Goal: Task Accomplishment & Management: Manage account settings

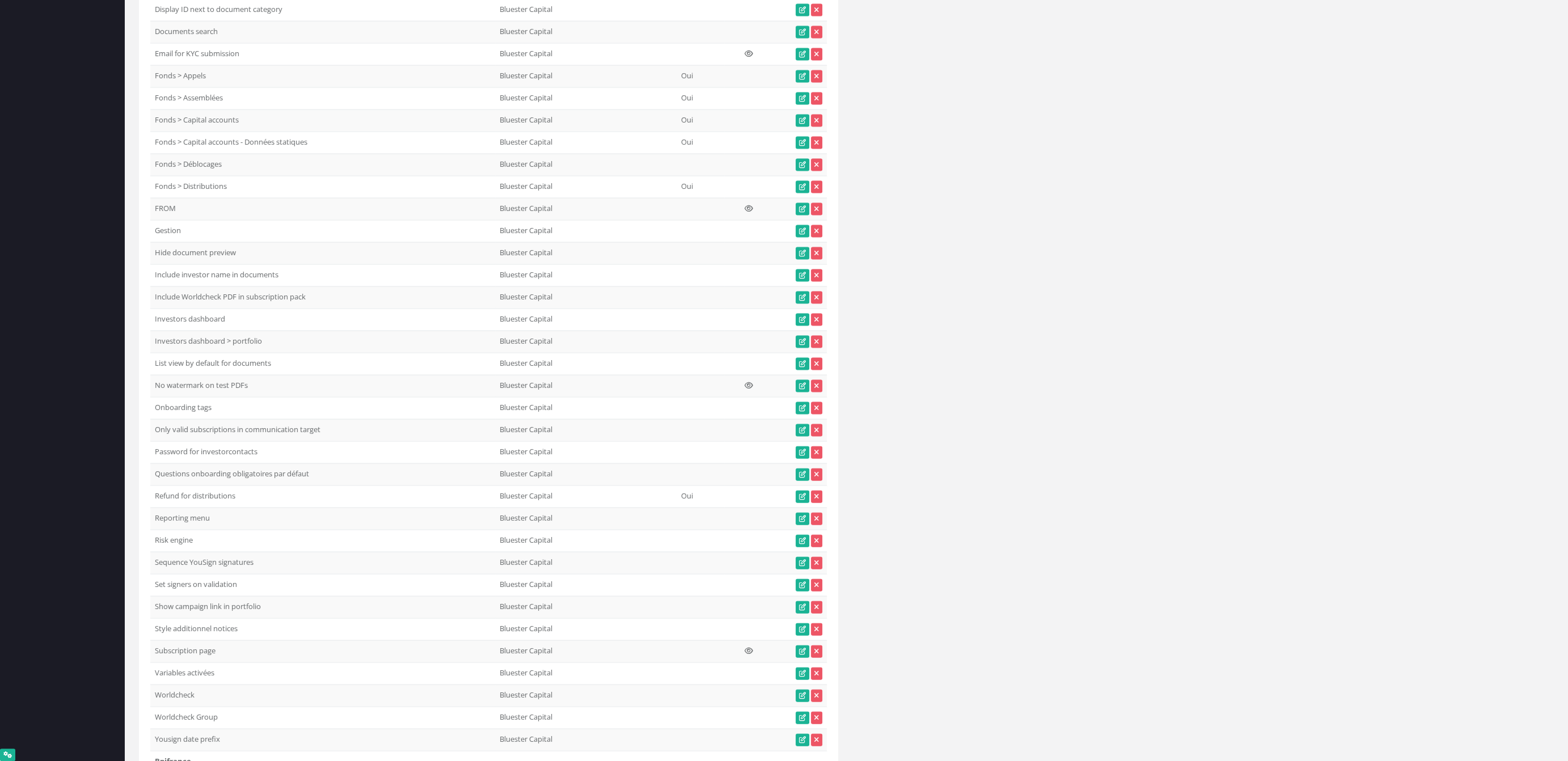
scroll to position [31530, 0]
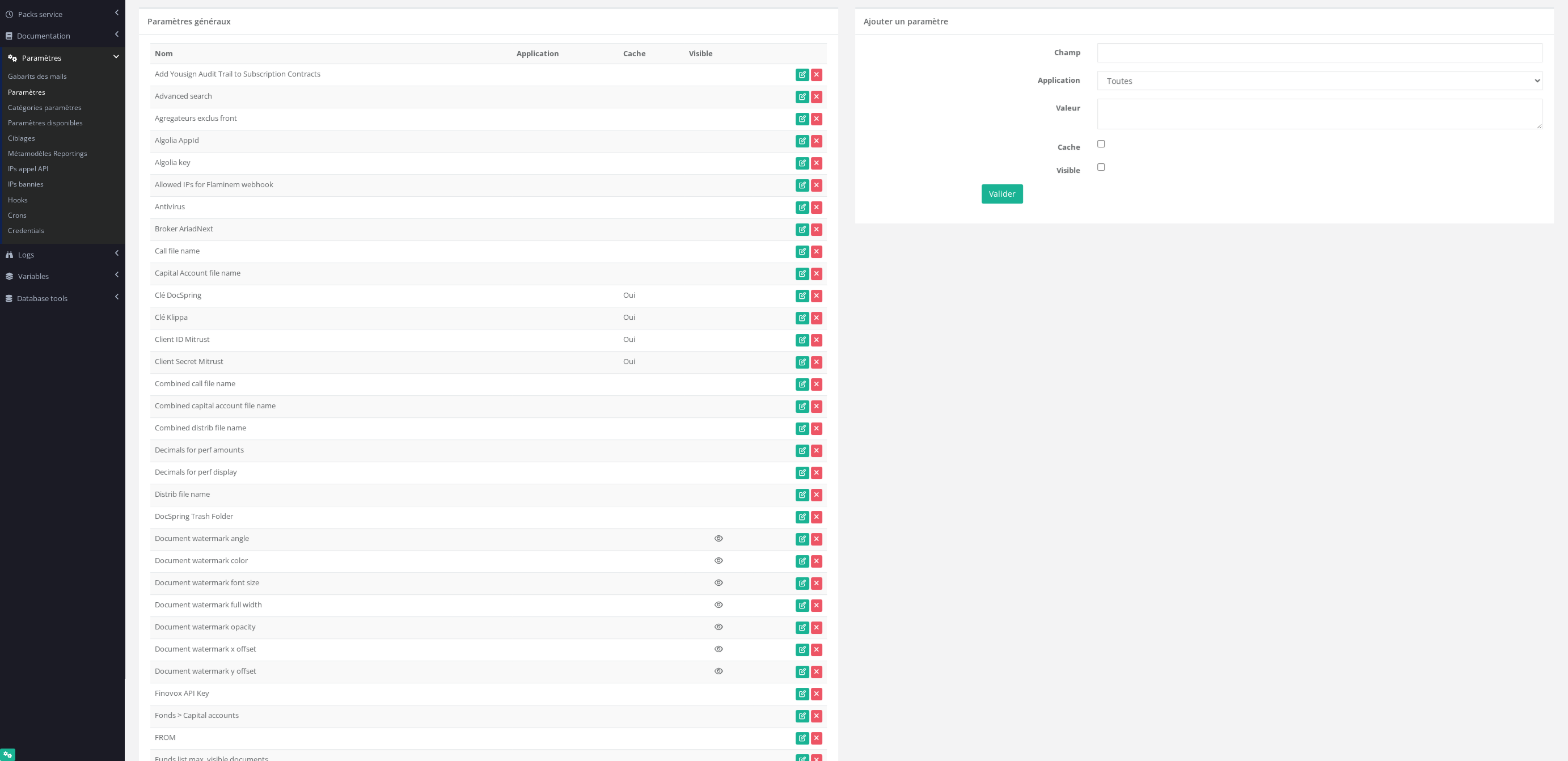
scroll to position [0, 0]
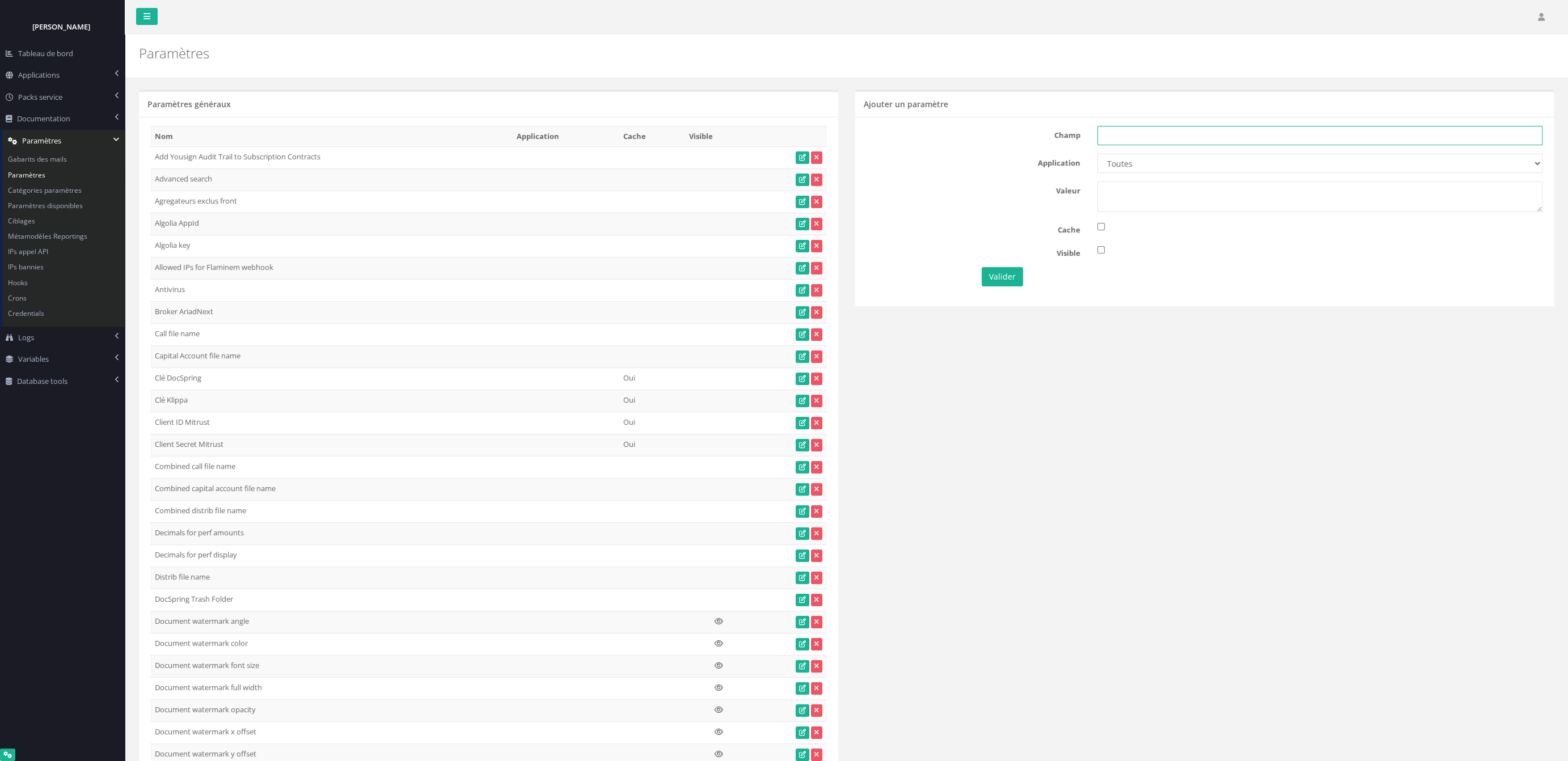
click at [1162, 136] on input "text" at bounding box center [1320, 135] width 445 height 20
paste input "Onboarding tags"
type input "Onboarding tags"
click at [1128, 195] on textarea at bounding box center [1320, 197] width 445 height 31
click at [1098, 154] on select "Toutes Aloe Private Equity Alpin Capital API Access to My DB API demo Astorg As…" at bounding box center [1320, 163] width 445 height 20
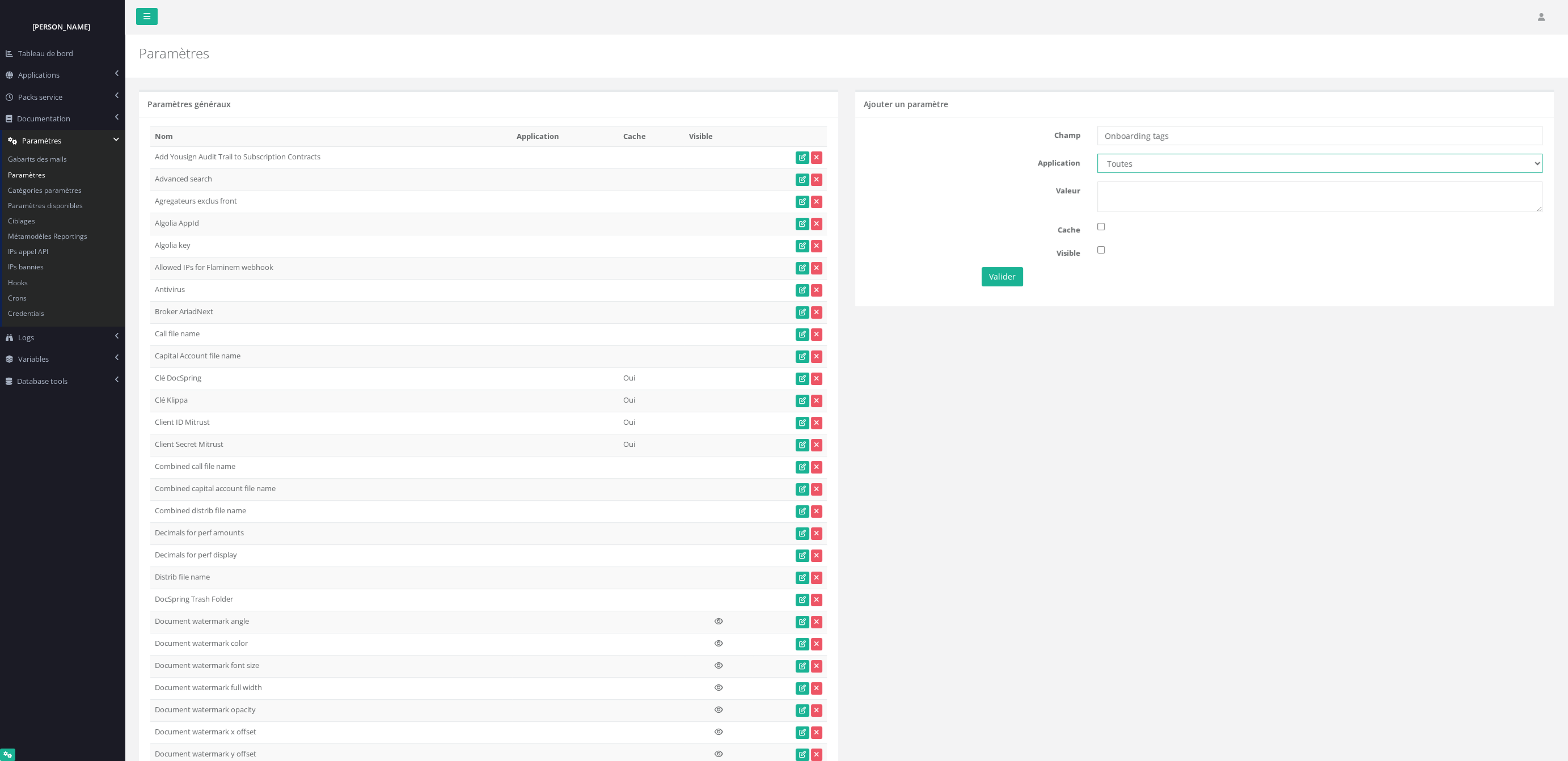
select select "1"
click option "Capital Croissance" at bounding box center [0, 0] width 0 height 0
click at [1124, 208] on textarea at bounding box center [1320, 197] width 445 height 31
type textarea "1"
click at [987, 273] on button "Valider" at bounding box center [1002, 277] width 41 height 20
